Goal: Find specific page/section: Find specific page/section

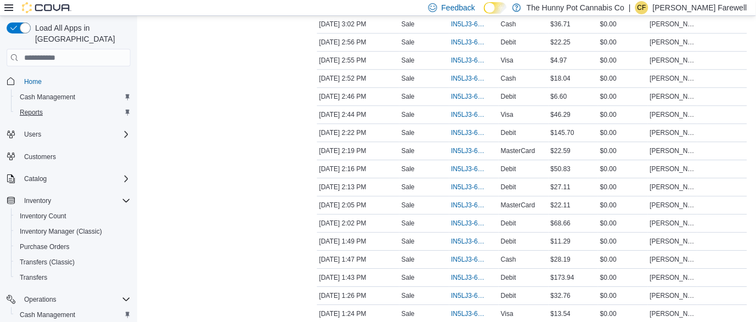
scroll to position [575, 0]
click at [30, 108] on span "Reports" at bounding box center [31, 112] width 23 height 9
